Goal: Task Accomplishment & Management: Manage account settings

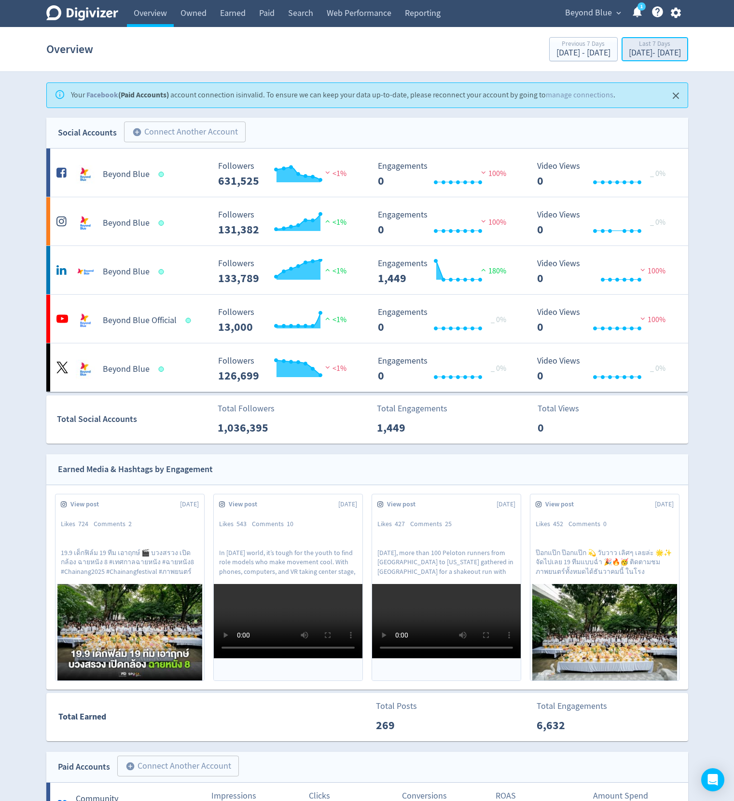
click at [629, 51] on div "[DATE] - [DATE]" at bounding box center [655, 53] width 52 height 9
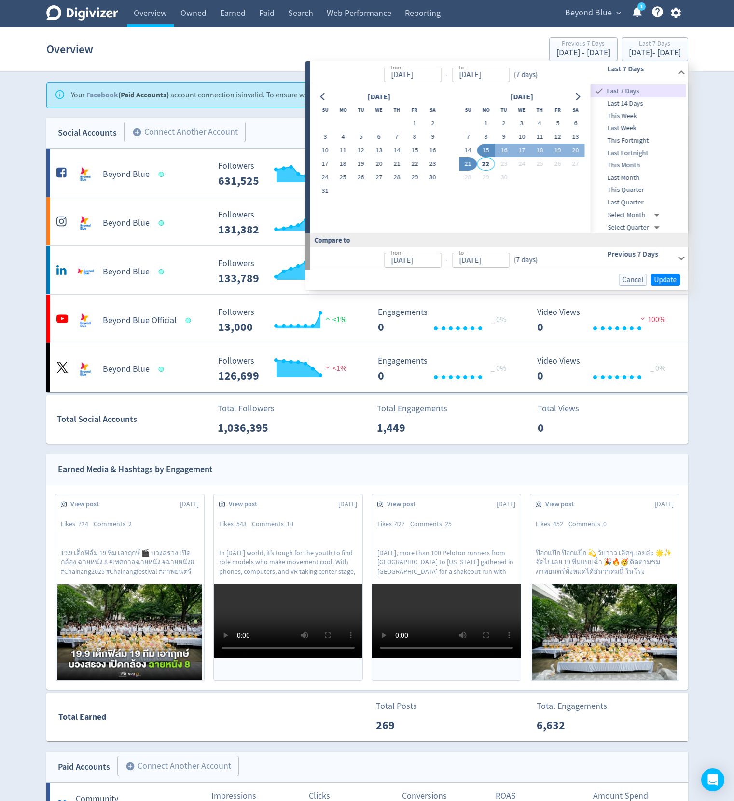
click at [645, 163] on span "This Month" at bounding box center [639, 165] width 96 height 11
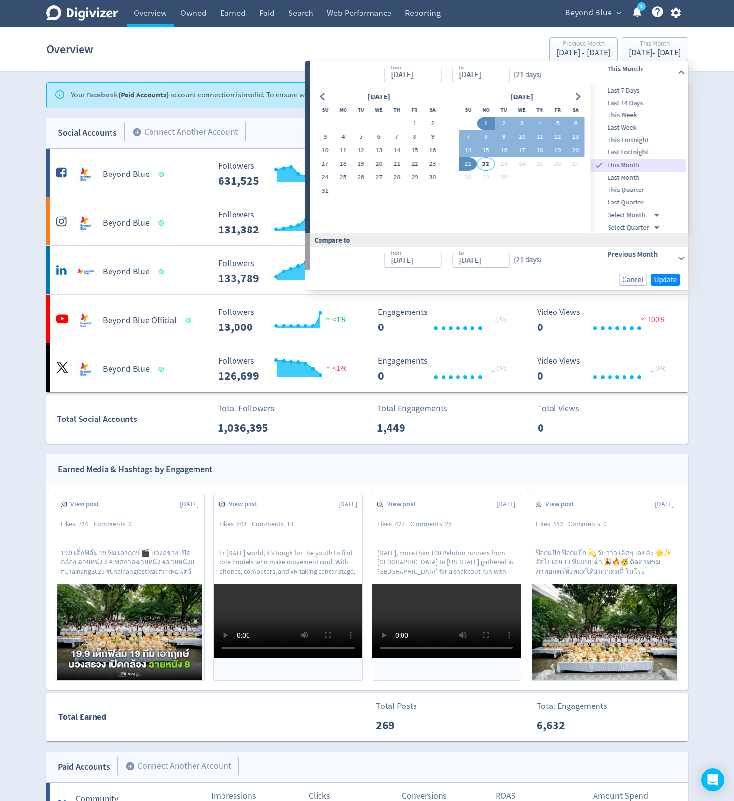
type input "[DATE]"
click at [658, 277] on span "Update" at bounding box center [665, 279] width 23 height 7
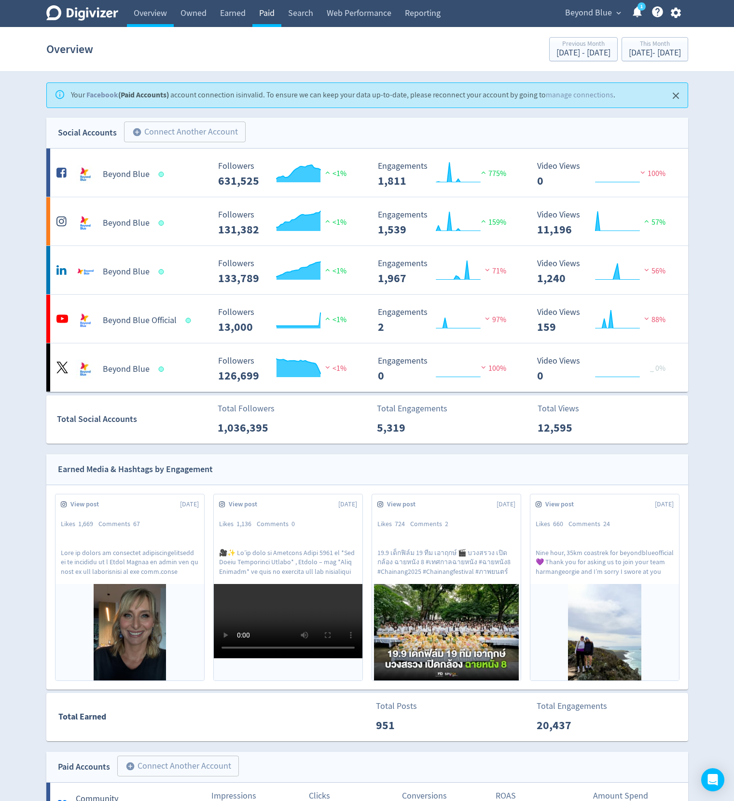
click at [272, 7] on link "Paid" at bounding box center [266, 13] width 29 height 27
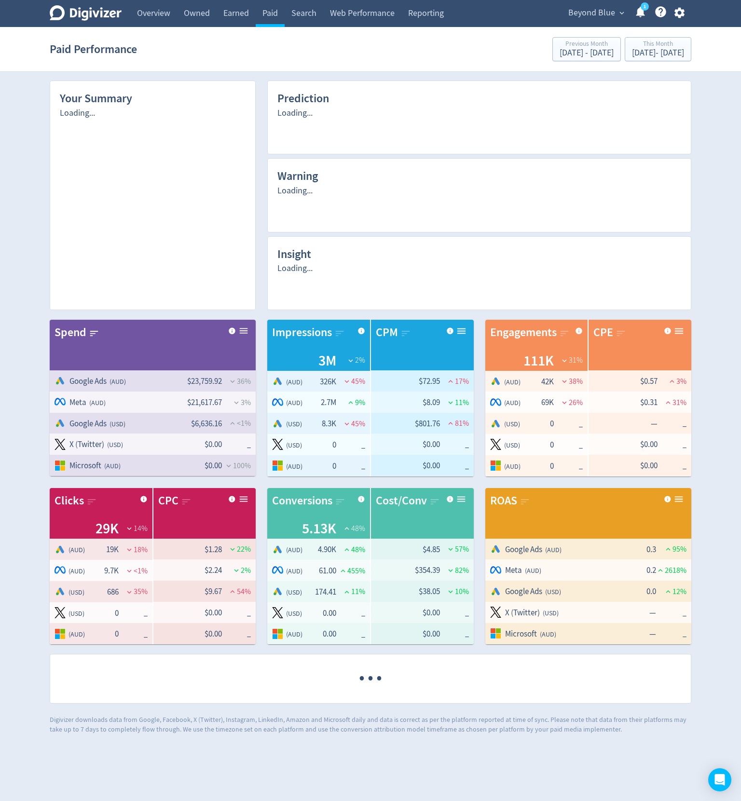
click at [675, 14] on icon "button" at bounding box center [679, 13] width 10 height 11
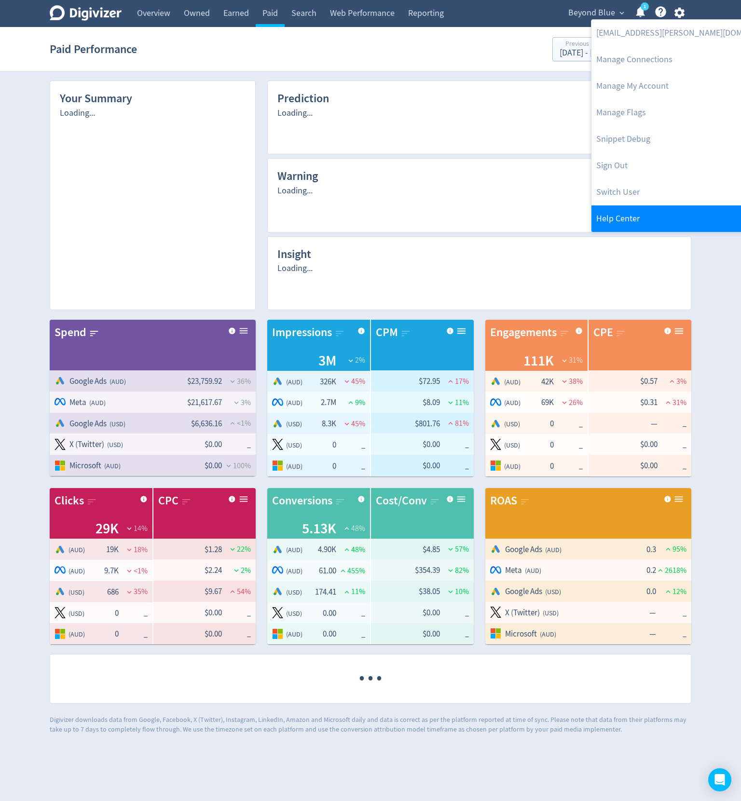
click at [635, 109] on link "Manage Flags" at bounding box center [690, 112] width 197 height 27
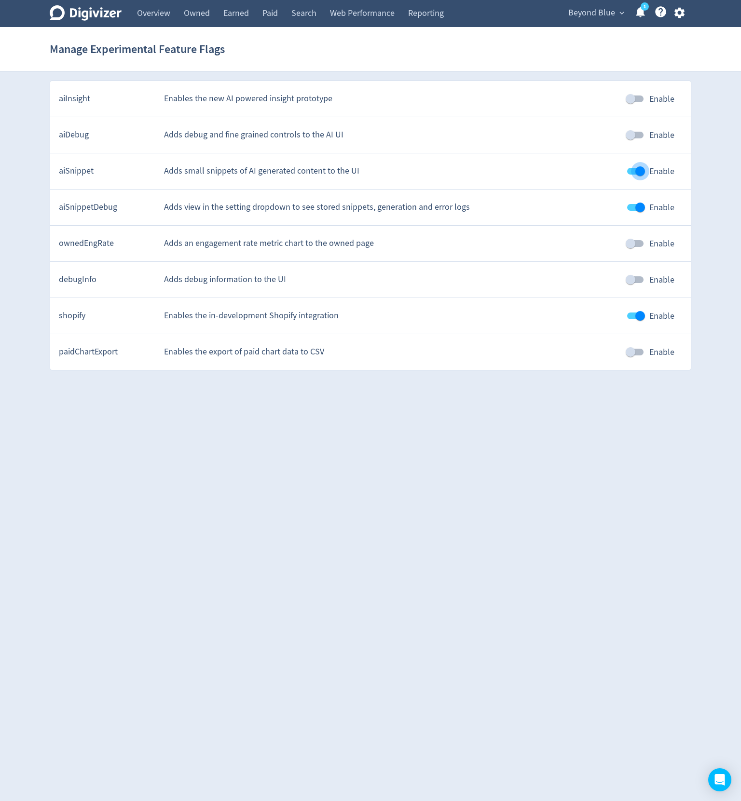
click at [633, 179] on input "Enable" at bounding box center [640, 171] width 55 height 18
checkbox input "false"
drag, startPoint x: 633, startPoint y: 204, endPoint x: 633, endPoint y: 211, distance: 7.2
click at [633, 204] on input "Enable" at bounding box center [640, 207] width 55 height 18
checkbox input "false"
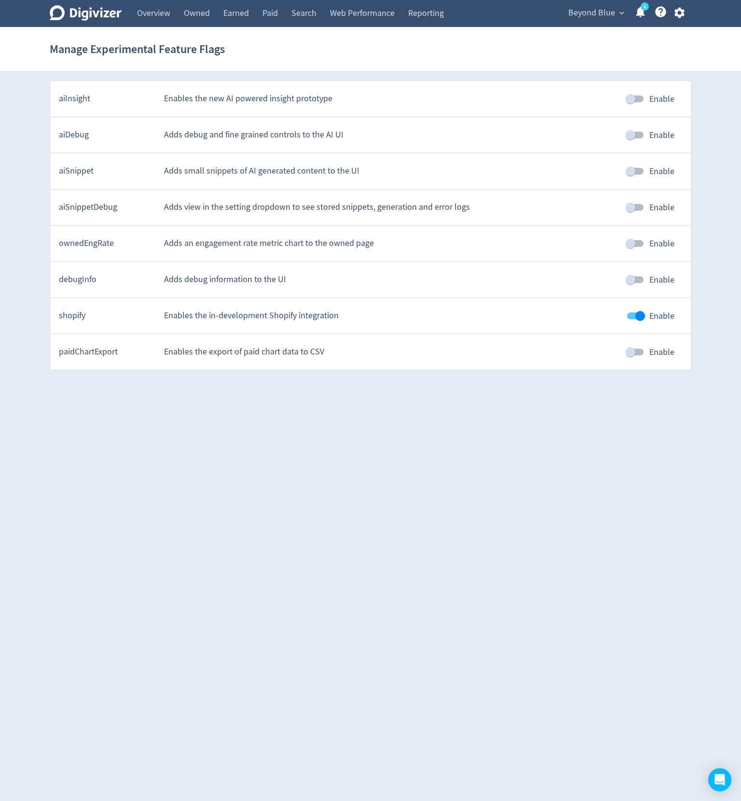
click at [631, 315] on input "Enable" at bounding box center [640, 316] width 55 height 18
checkbox input "false"
click at [278, 11] on link "Paid" at bounding box center [270, 13] width 29 height 27
